Goal: Task Accomplishment & Management: Manage account settings

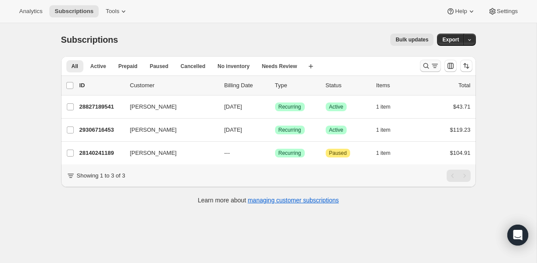
click at [430, 65] on icon "Search and filter results" at bounding box center [426, 66] width 9 height 9
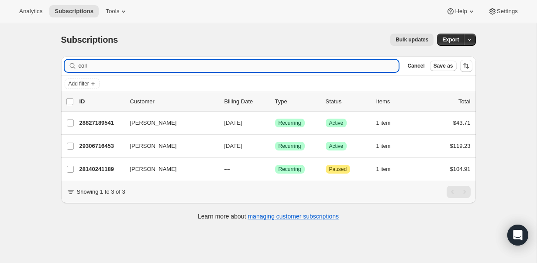
click at [204, 61] on input "coll" at bounding box center [239, 66] width 321 height 12
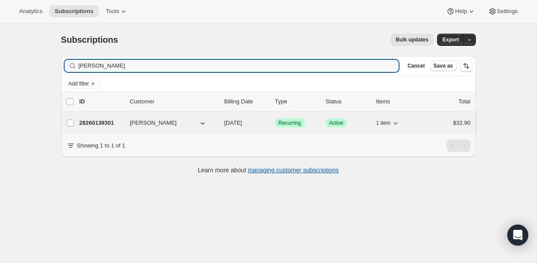
type input "[PERSON_NAME]"
click at [98, 124] on p "28260139301" at bounding box center [102, 123] width 44 height 9
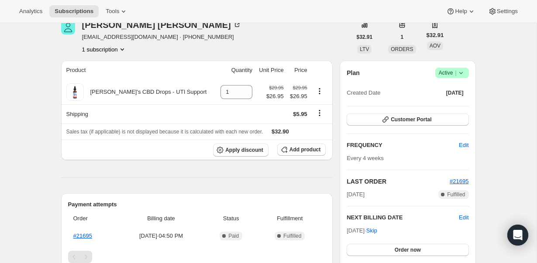
scroll to position [44, 0]
click at [464, 146] on span "Edit" at bounding box center [464, 144] width 10 height 9
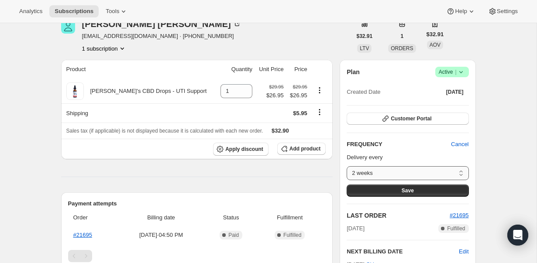
click at [462, 170] on select "2 weeks 4 weeks 6 weeks Custom..." at bounding box center [408, 173] width 122 height 14
select select "custom"
click at [347, 166] on select "2 weeks 4 weeks 6 weeks Custom..." at bounding box center [408, 173] width 122 height 14
select select "MONTH"
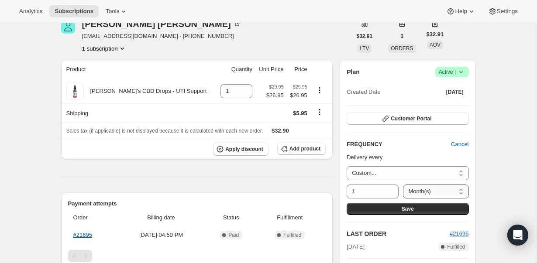
click at [461, 188] on select "Day(s) Week(s) Month(s) Year(s)" at bounding box center [436, 192] width 66 height 14
click at [392, 187] on icon at bounding box center [392, 189] width 9 height 9
type input "3"
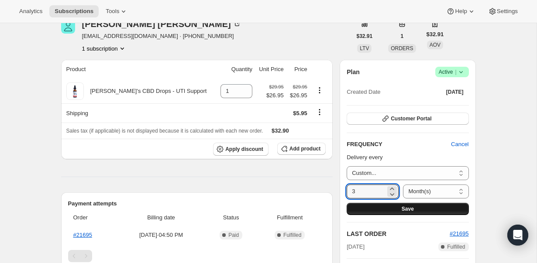
click at [398, 212] on button "Save" at bounding box center [408, 209] width 122 height 12
